Goal: Find specific page/section: Find specific page/section

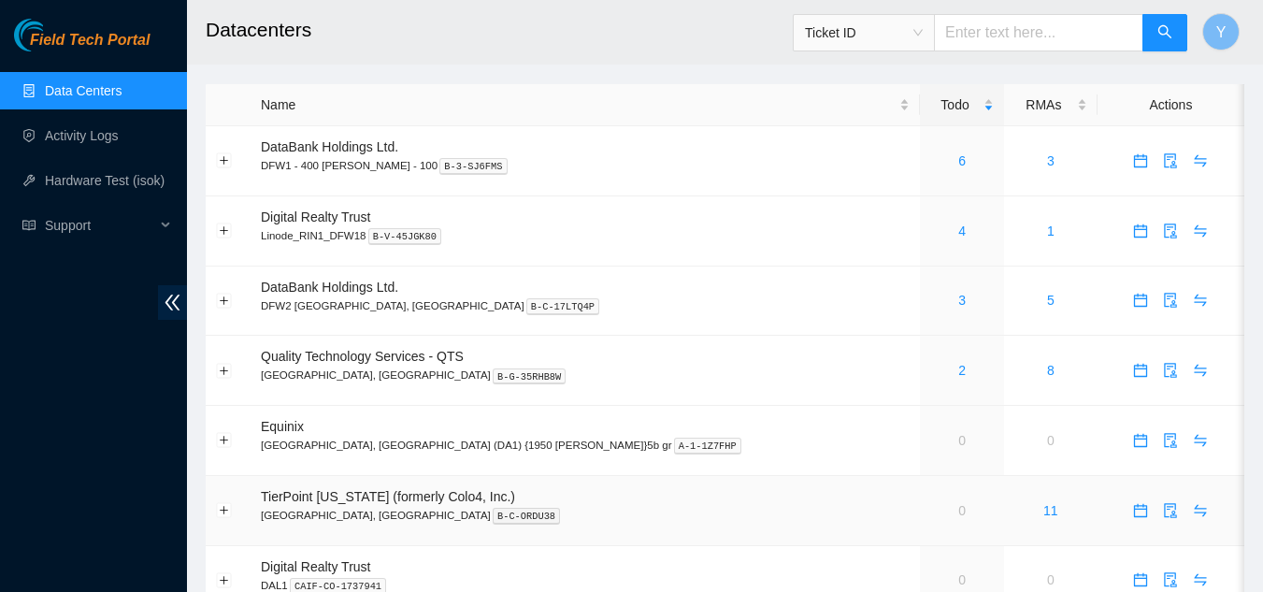
click at [314, 498] on span "TierPoint [US_STATE] (formerly Colo4, Inc.)" at bounding box center [388, 496] width 254 height 15
click at [958, 367] on link "2" at bounding box center [961, 370] width 7 height 15
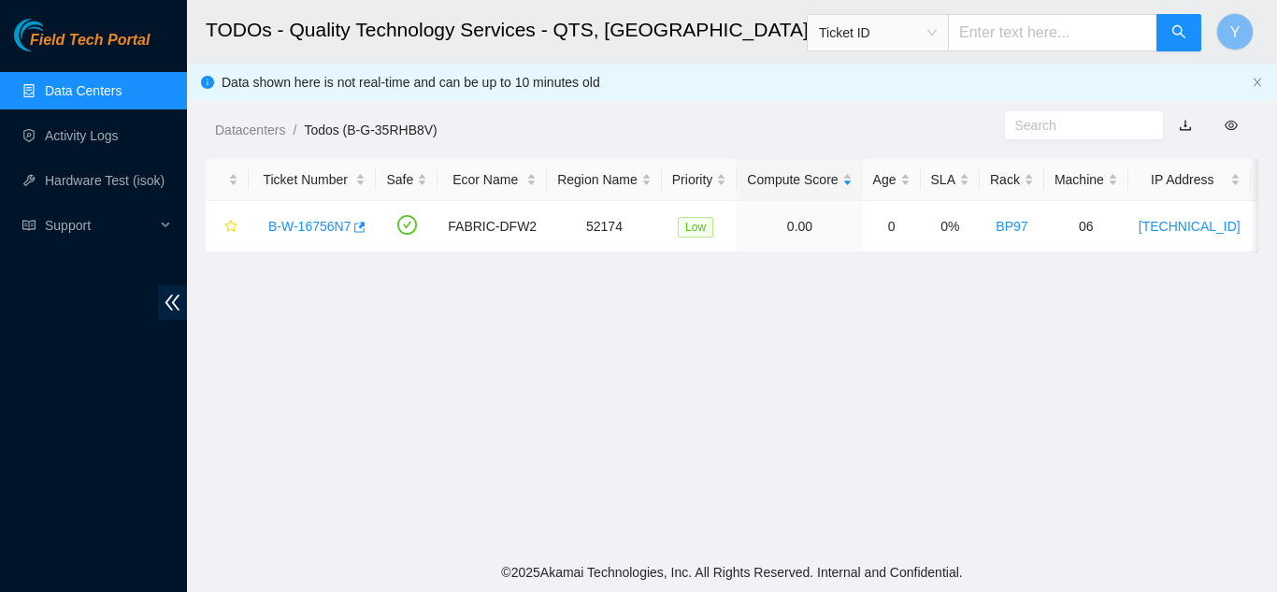
click at [101, 90] on link "Data Centers" at bounding box center [83, 90] width 77 height 15
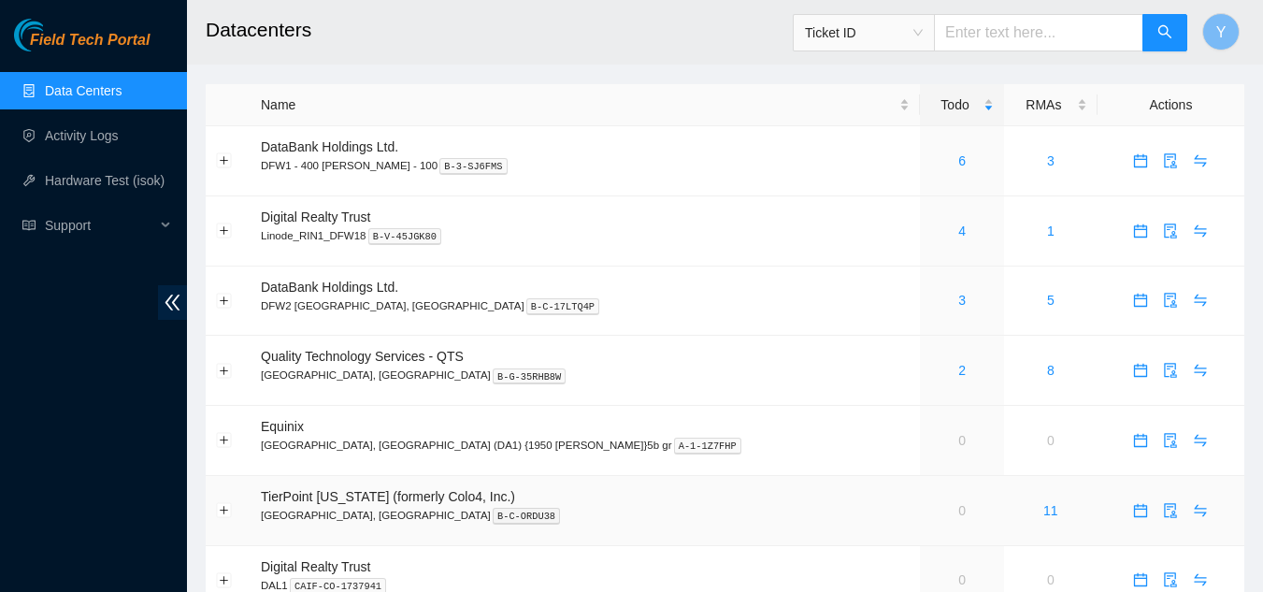
click at [958, 517] on link "0" at bounding box center [961, 510] width 7 height 15
